Goal: Check status

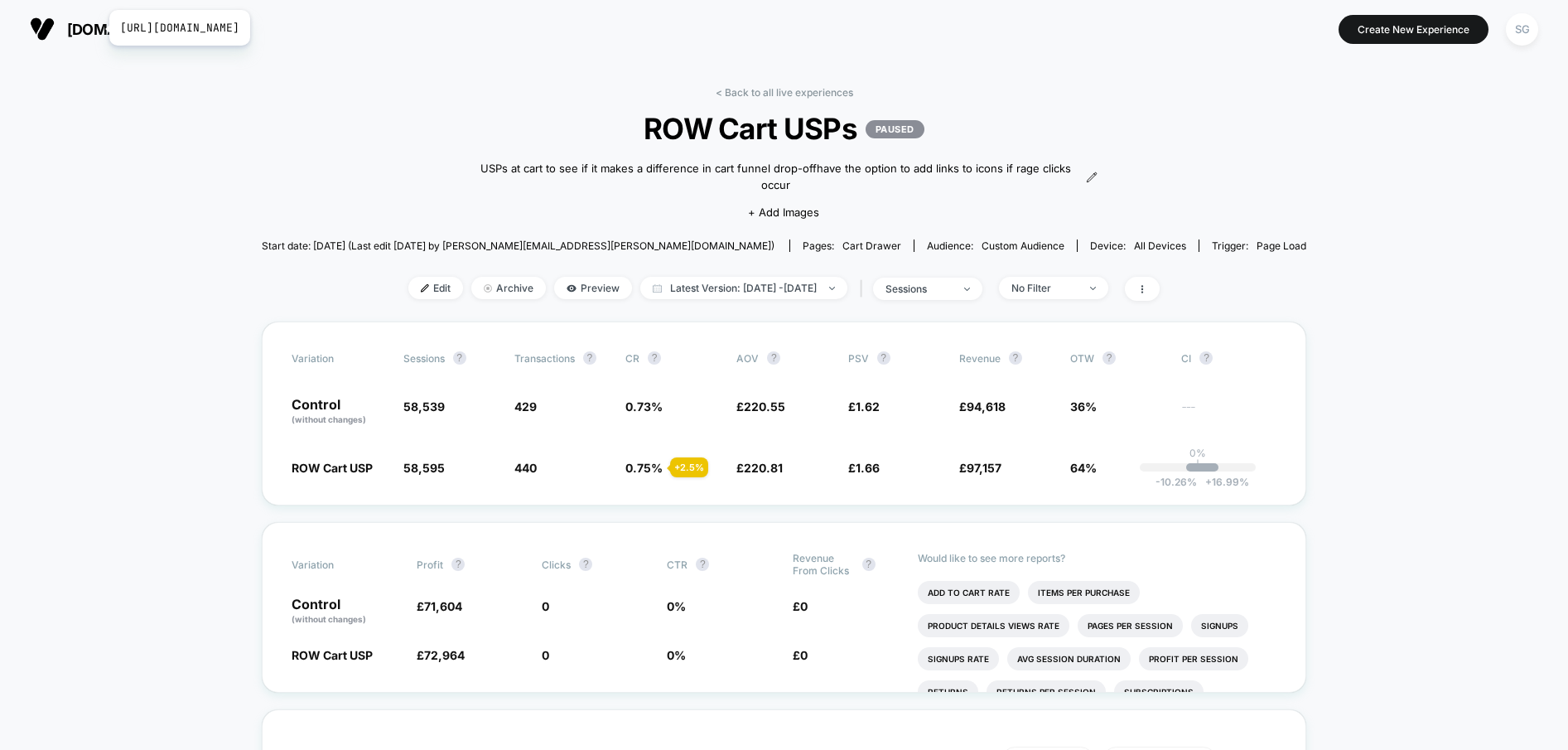
click at [99, 28] on span "[DOMAIN_NAME]" at bounding box center [127, 29] width 120 height 17
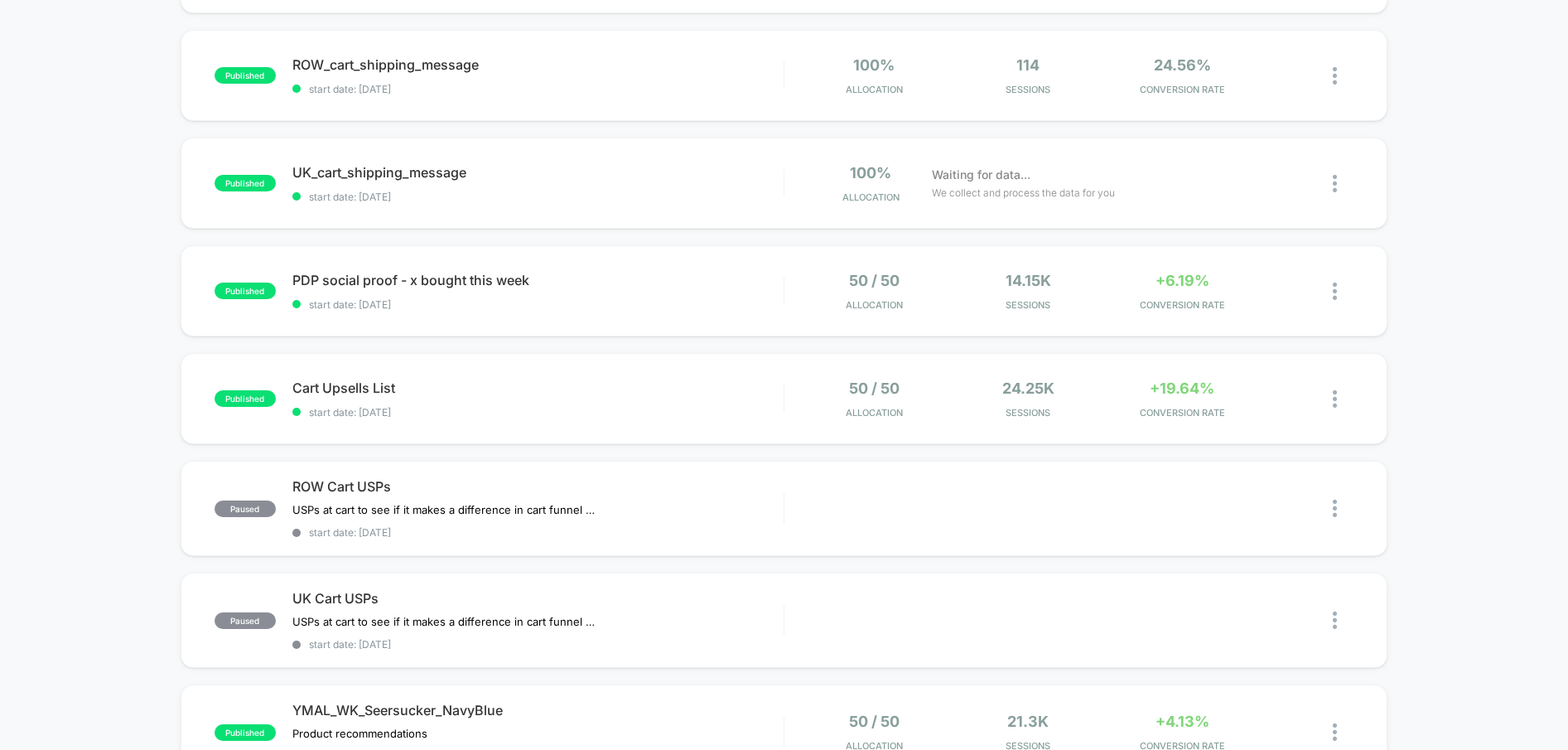
scroll to position [264, 0]
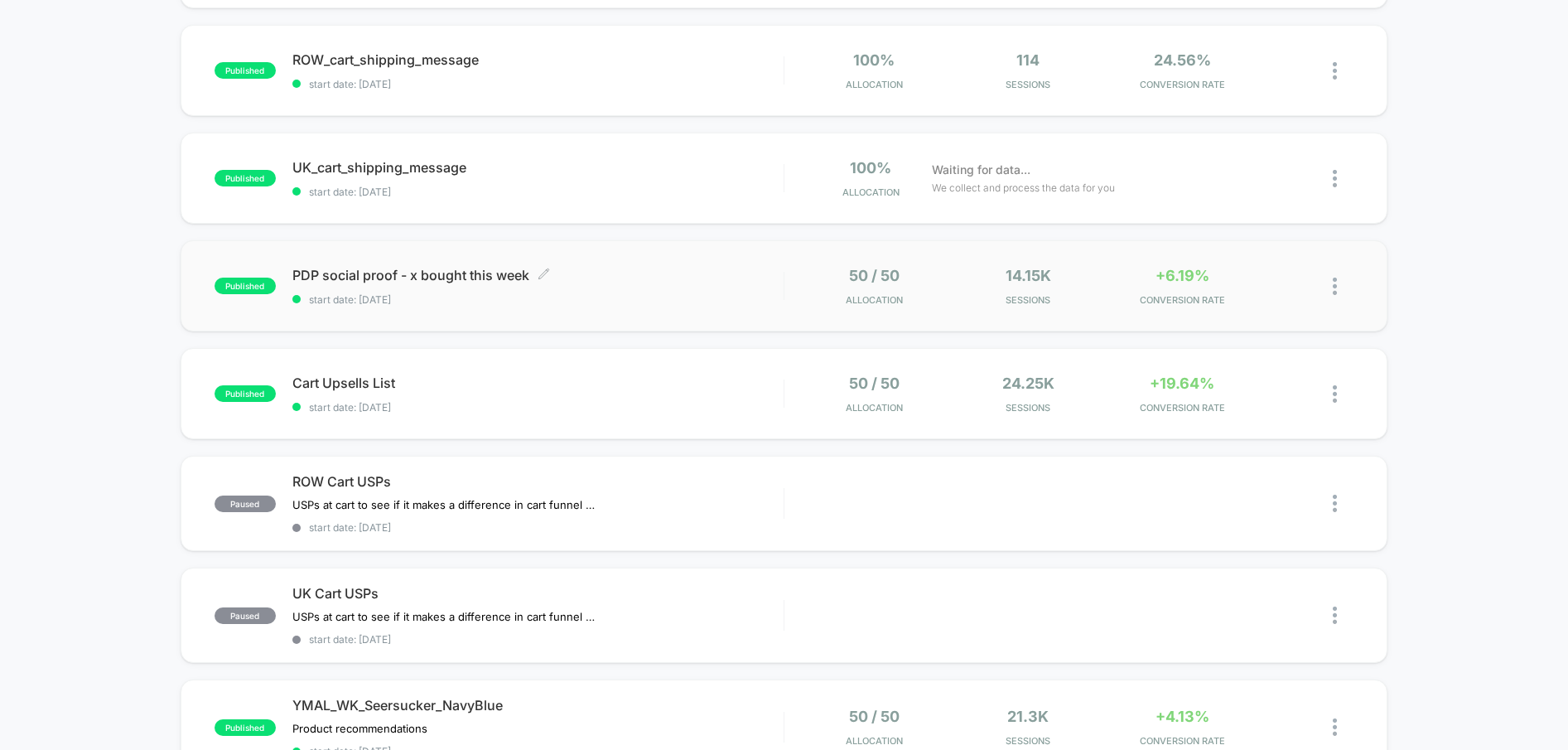
click at [488, 298] on span "start date: [DATE]" at bounding box center [537, 299] width 491 height 13
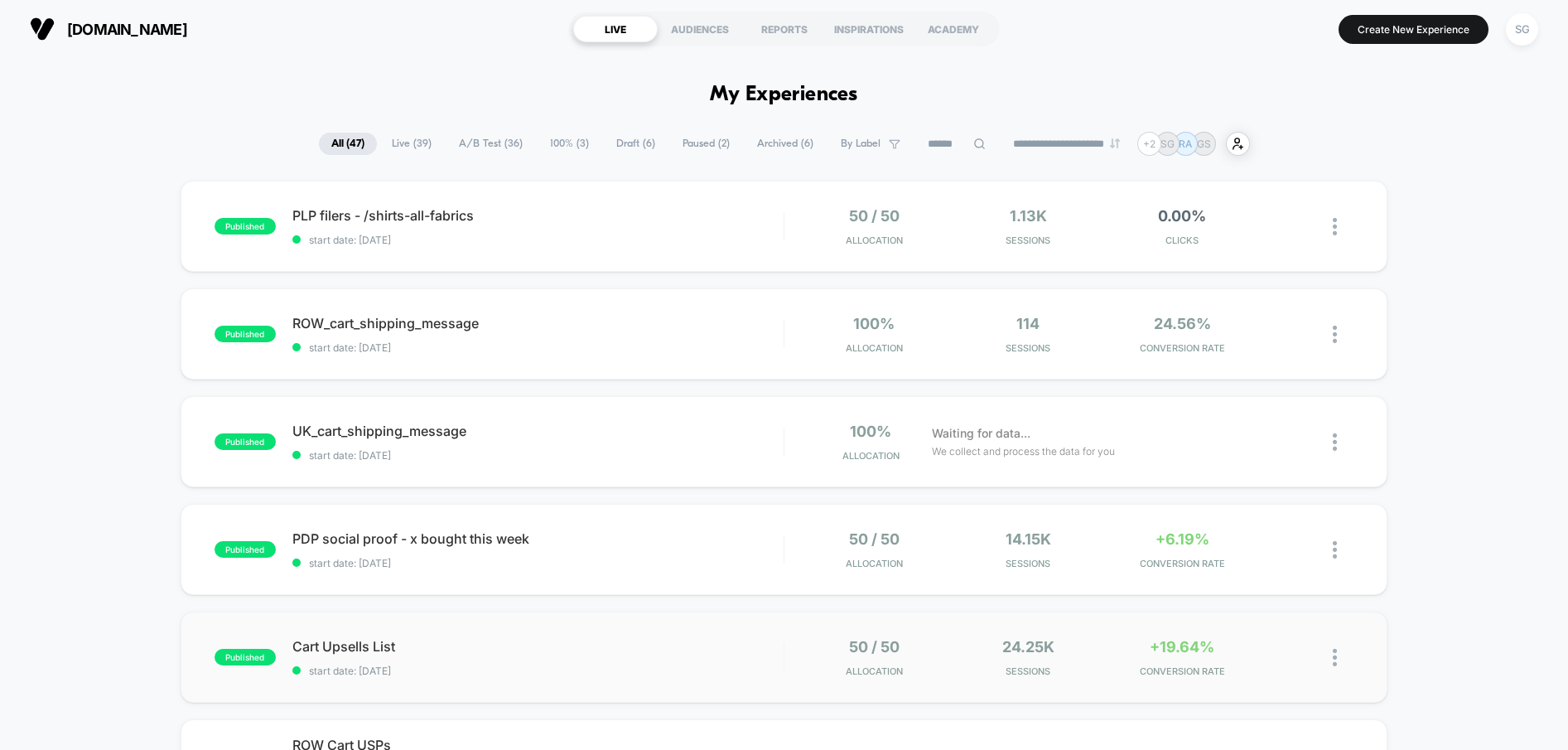
click at [474, 626] on div "published Cart Upsells List start date: [DATE] 50 / 50 Allocation 24.25k Sessio…" at bounding box center [784, 657] width 1207 height 91
